Goal: Task Accomplishment & Management: Complete application form

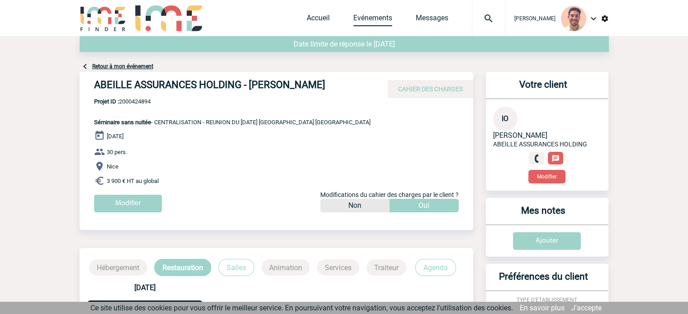
click at [376, 14] on link "Evénements" at bounding box center [372, 20] width 39 height 13
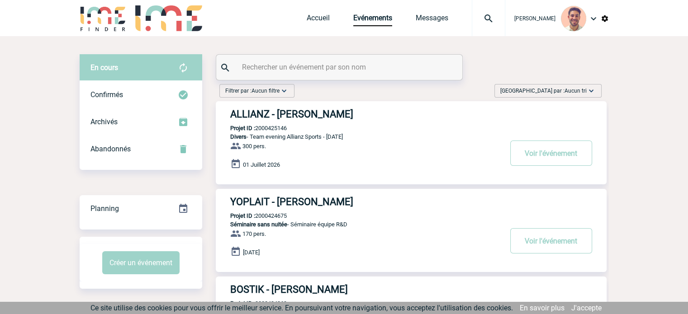
click at [267, 75] on div at bounding box center [339, 67] width 246 height 25
click at [268, 74] on input "text" at bounding box center [340, 67] width 201 height 13
paste input "2000425311"
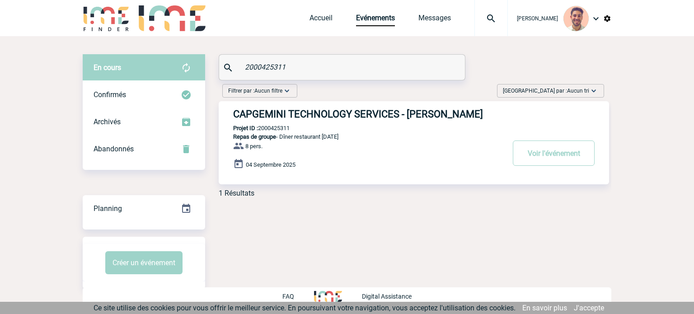
type input "2000425311"
click at [300, 119] on h3 "CAPGEMINI TECHNOLOGY SERVICES - Marion ANTOINE" at bounding box center [368, 113] width 271 height 11
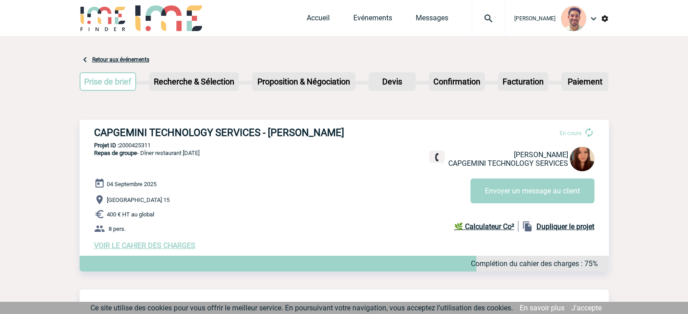
click at [161, 246] on span "VOIR LE CAHIER DES CHARGES" at bounding box center [144, 245] width 101 height 9
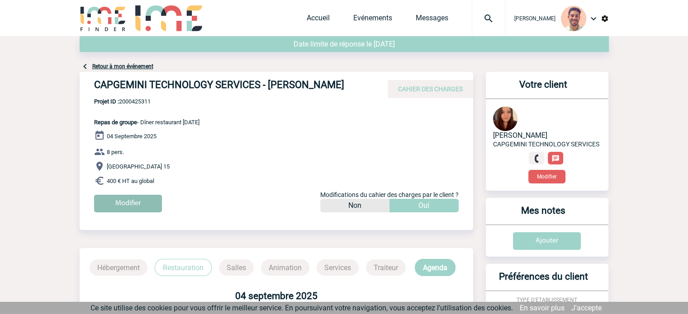
click at [107, 200] on input "Modifier" at bounding box center [128, 204] width 68 height 18
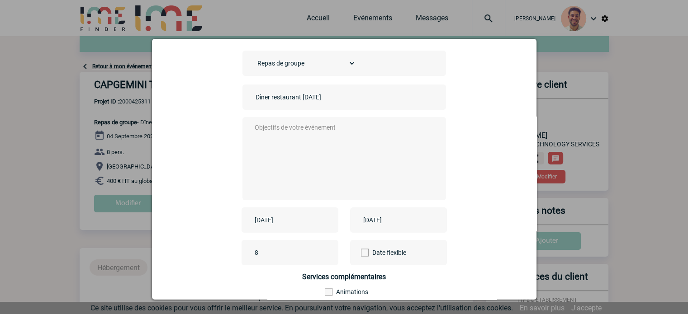
scroll to position [90, 0]
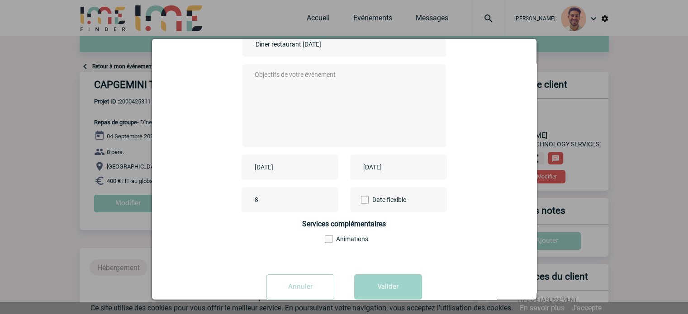
click at [274, 167] on input "[DATE]" at bounding box center [283, 167] width 62 height 12
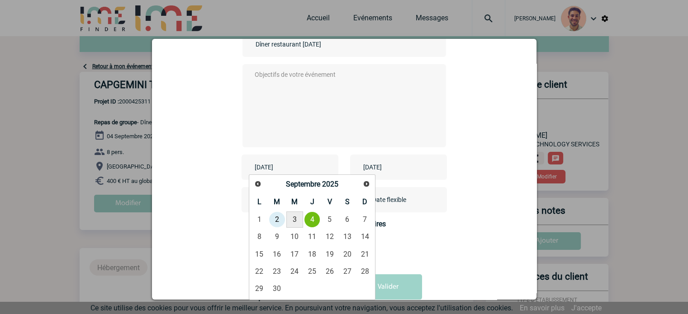
click at [288, 213] on link "3" at bounding box center [294, 220] width 17 height 16
type input "[DATE]"
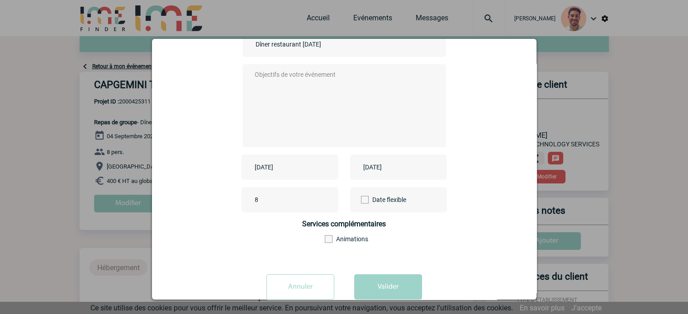
click at [392, 165] on input "[DATE]" at bounding box center [392, 167] width 62 height 12
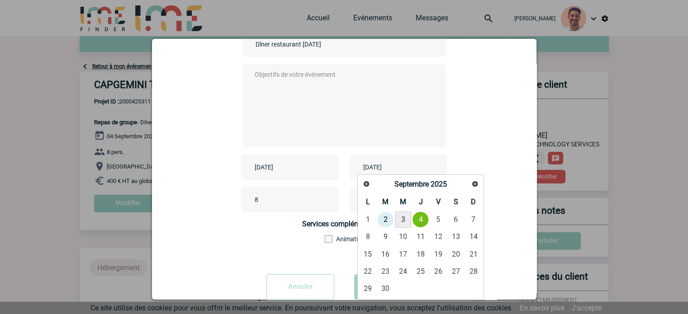
click at [405, 221] on link "3" at bounding box center [403, 220] width 17 height 16
type input "[DATE]"
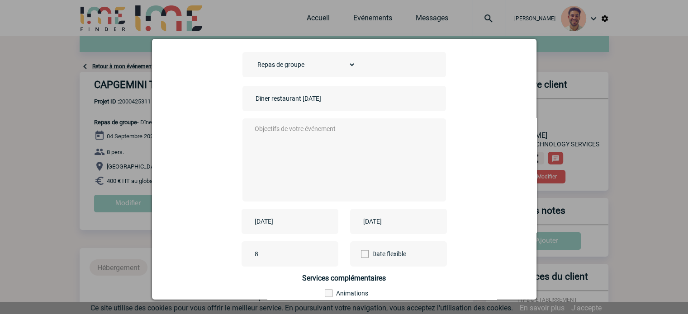
scroll to position [112, 0]
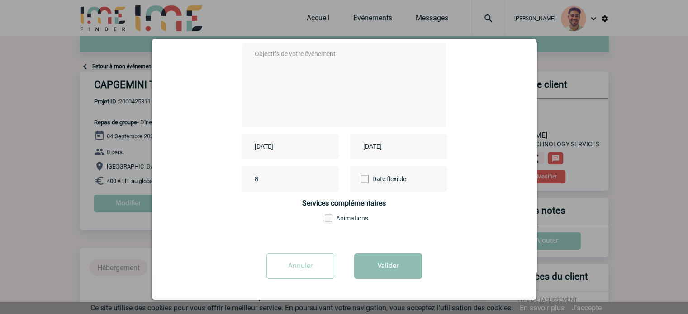
click at [399, 264] on button "Valider" at bounding box center [388, 266] width 68 height 25
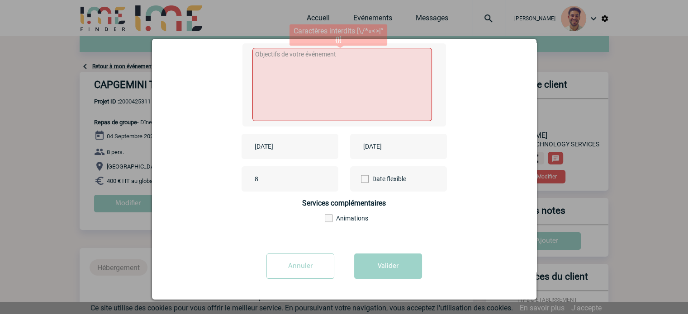
drag, startPoint x: 275, startPoint y: 66, endPoint x: 288, endPoint y: 71, distance: 13.4
click at [278, 68] on textarea at bounding box center [341, 84] width 179 height 73
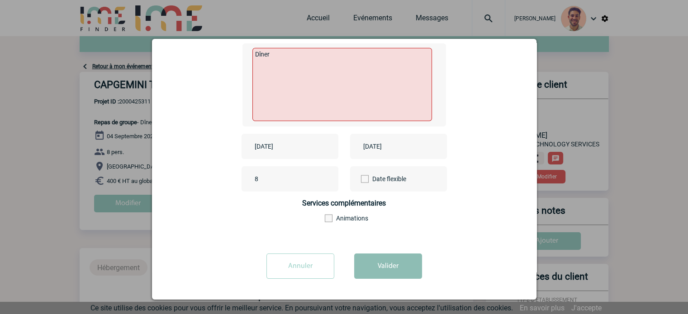
type textarea "Dîner"
click at [396, 263] on button "Valider" at bounding box center [388, 266] width 68 height 25
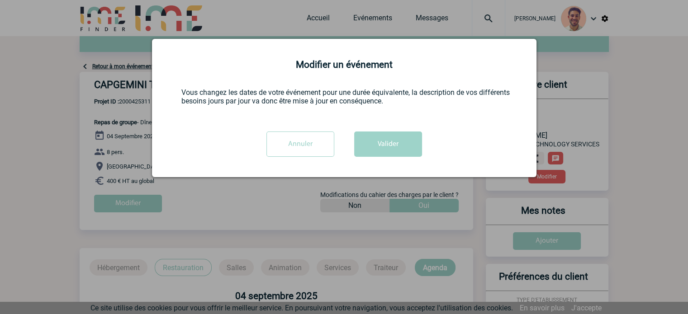
scroll to position [0, 0]
click at [406, 151] on button "Valider" at bounding box center [388, 144] width 68 height 25
drag, startPoint x: 382, startPoint y: 142, endPoint x: 401, endPoint y: 144, distance: 20.0
click at [382, 141] on button "Valider" at bounding box center [388, 144] width 68 height 25
